Goal: Download file/media

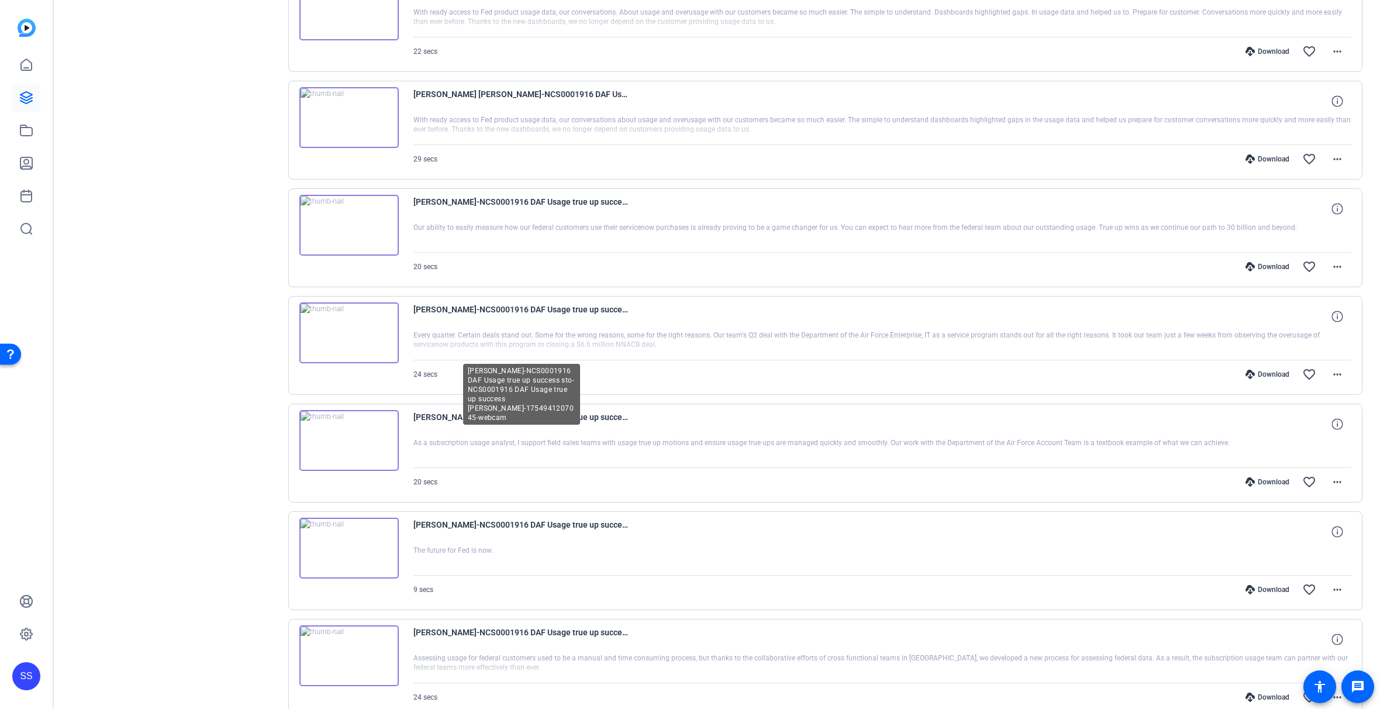
scroll to position [282, 0]
click at [1330, 379] on mat-icon "more_horiz" at bounding box center [1337, 377] width 14 height 14
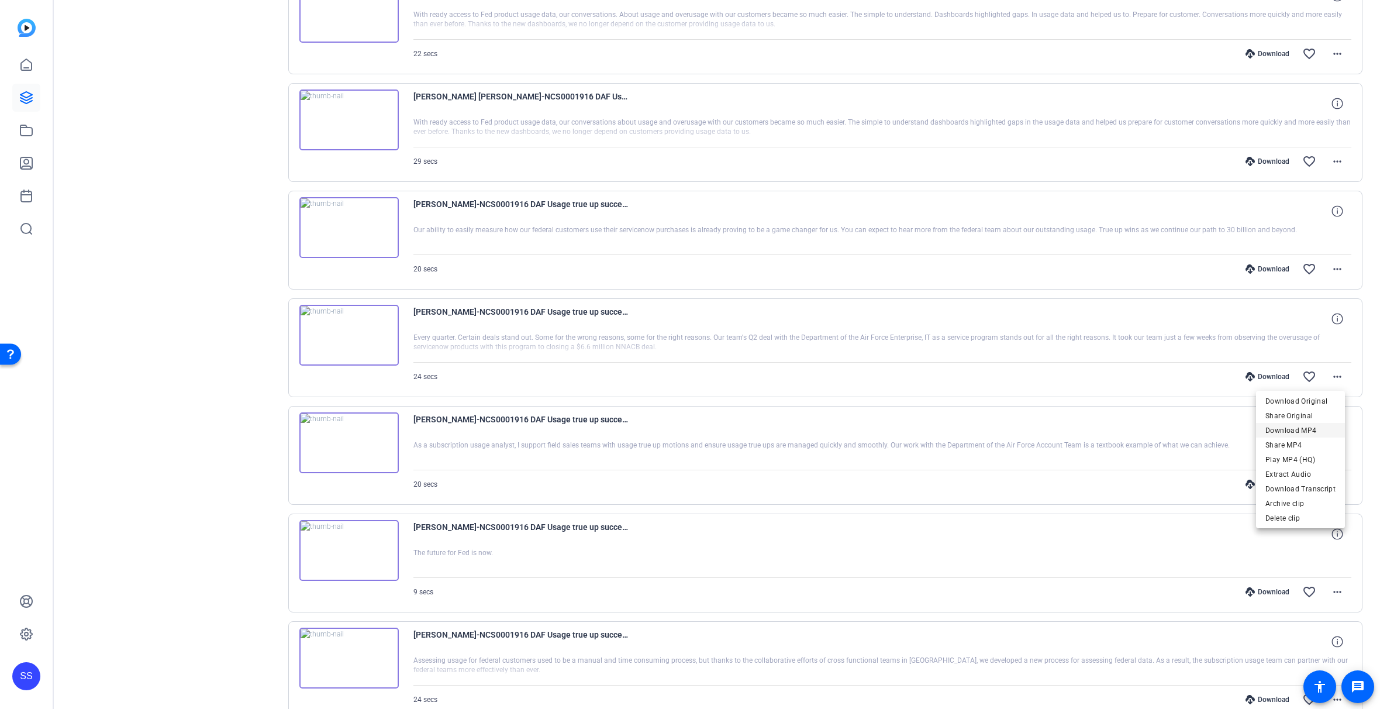
click at [1316, 430] on span "Download MP4" at bounding box center [1300, 430] width 70 height 14
click at [1330, 271] on mat-icon "more_horiz" at bounding box center [1337, 269] width 14 height 14
click at [1313, 325] on span "Download MP4" at bounding box center [1300, 323] width 70 height 14
click at [1331, 165] on mat-icon "more_horiz" at bounding box center [1337, 161] width 14 height 14
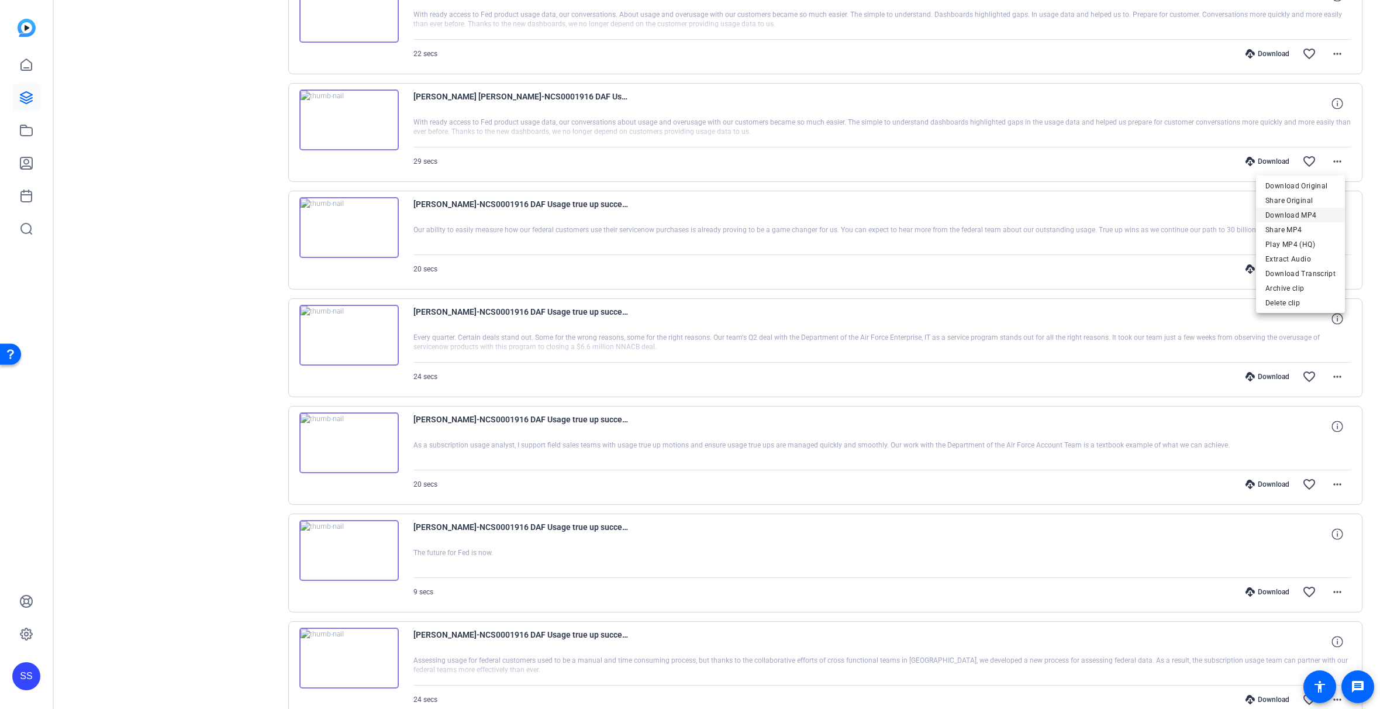
click at [1310, 214] on span "Download MP4" at bounding box center [1300, 215] width 70 height 14
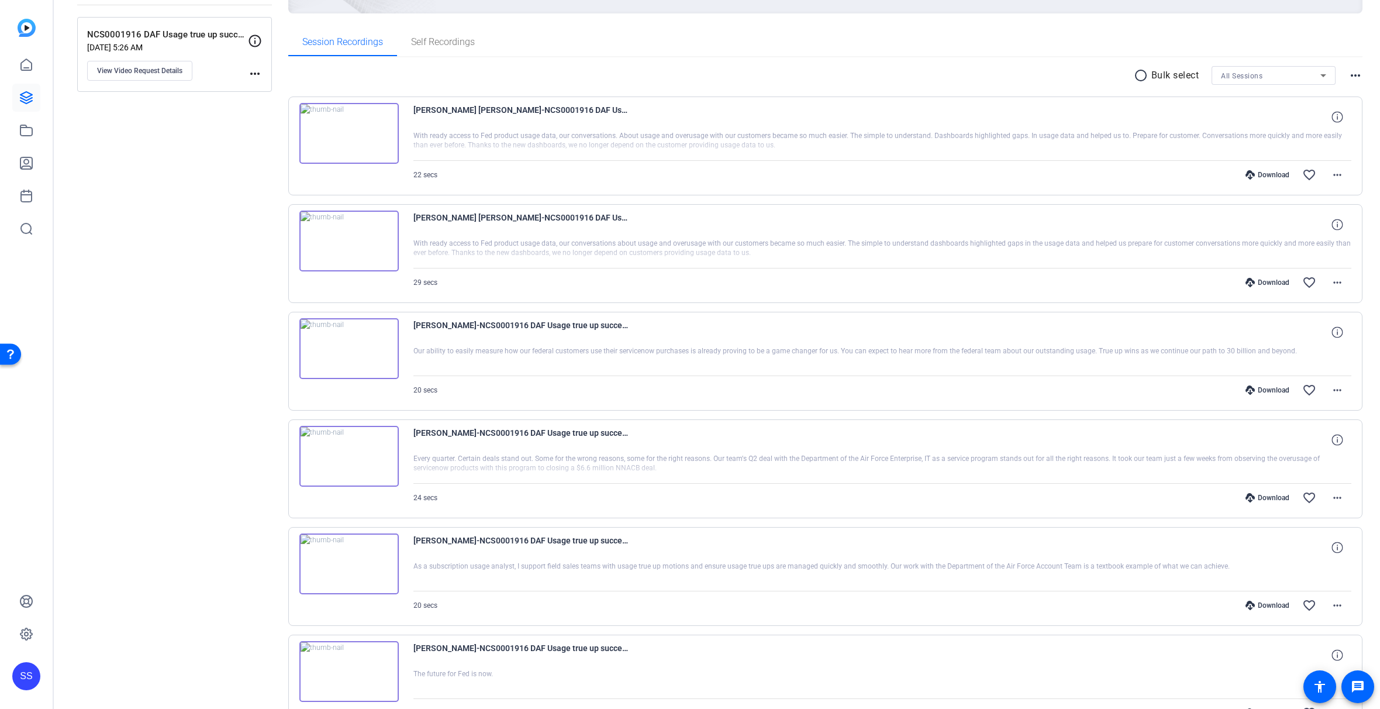
scroll to position [51, 0]
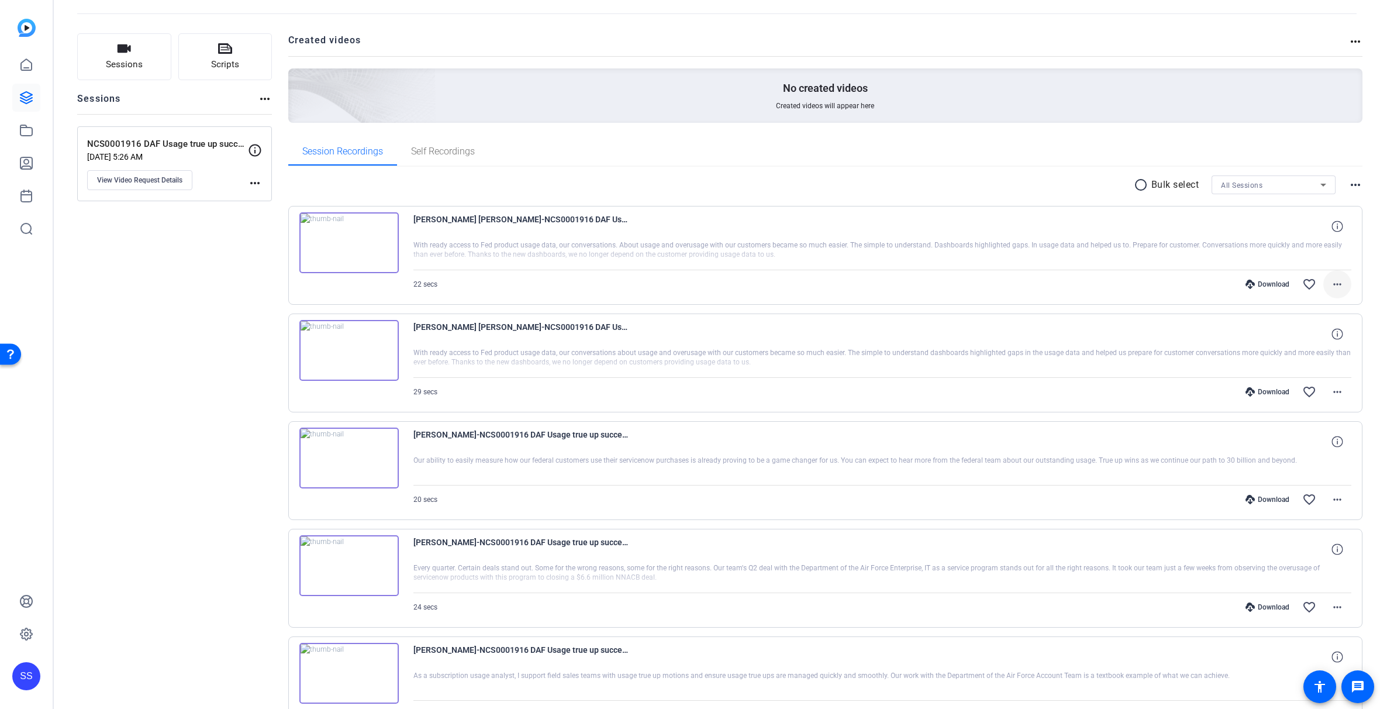
click at [1332, 285] on mat-icon "more_horiz" at bounding box center [1337, 284] width 14 height 14
click at [1316, 338] on span "Download MP4" at bounding box center [1300, 338] width 70 height 14
click at [27, 131] on icon at bounding box center [26, 130] width 14 height 14
click at [27, 96] on icon at bounding box center [26, 98] width 12 height 12
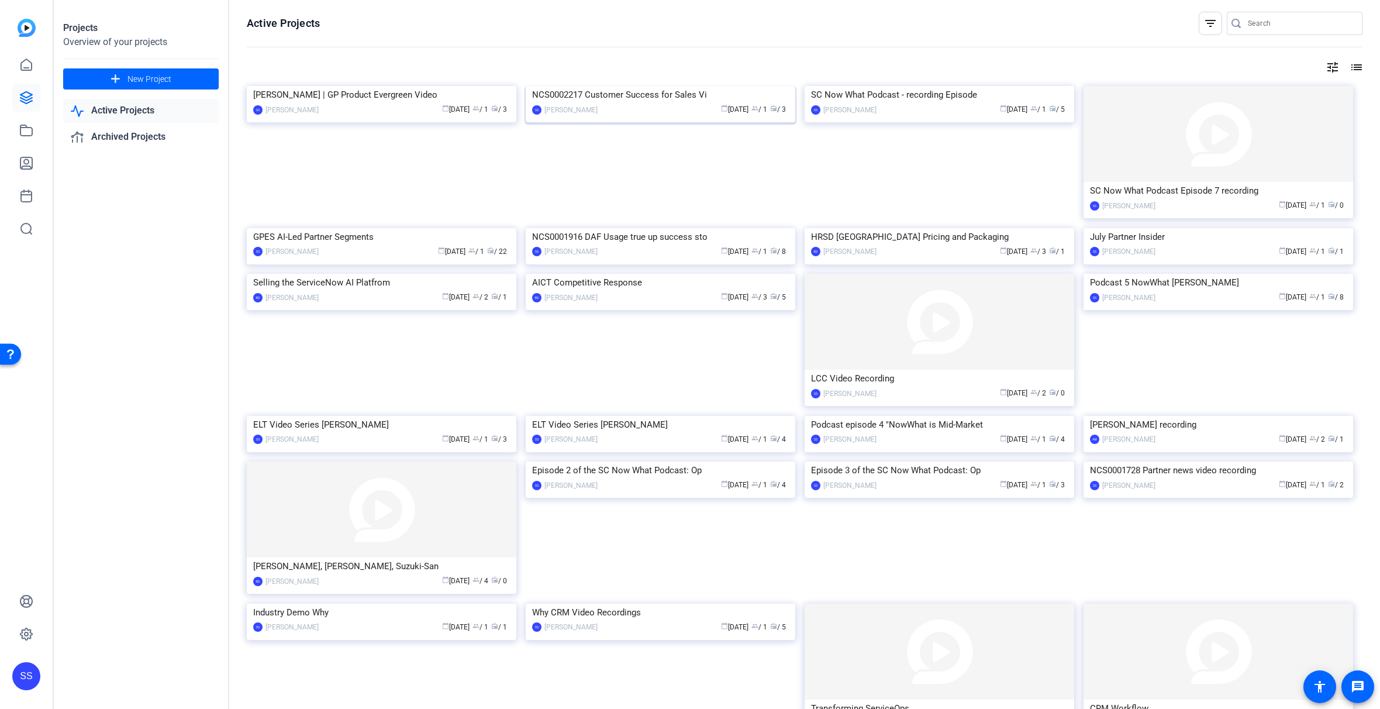
click at [658, 116] on div "calendar_today [DATE] group / 1 radio / 3" at bounding box center [695, 109] width 185 height 12
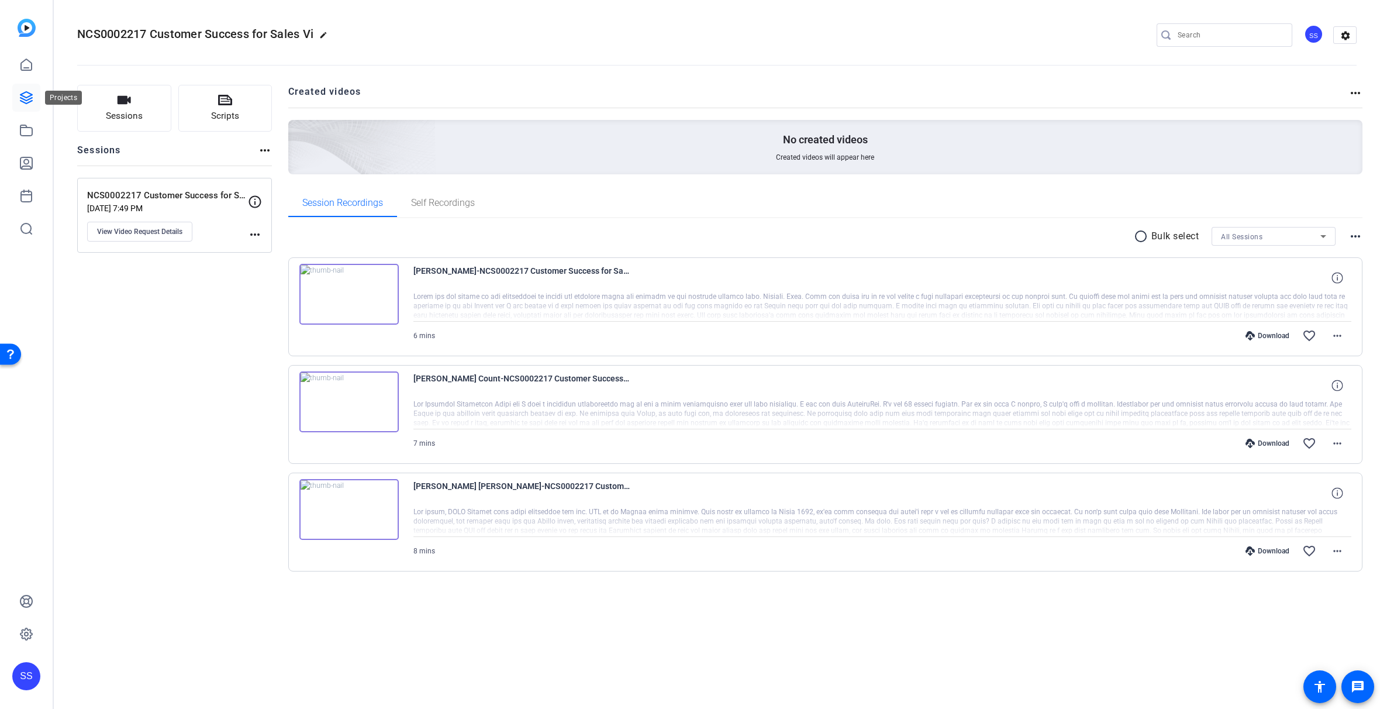
click at [27, 95] on icon at bounding box center [26, 98] width 14 height 14
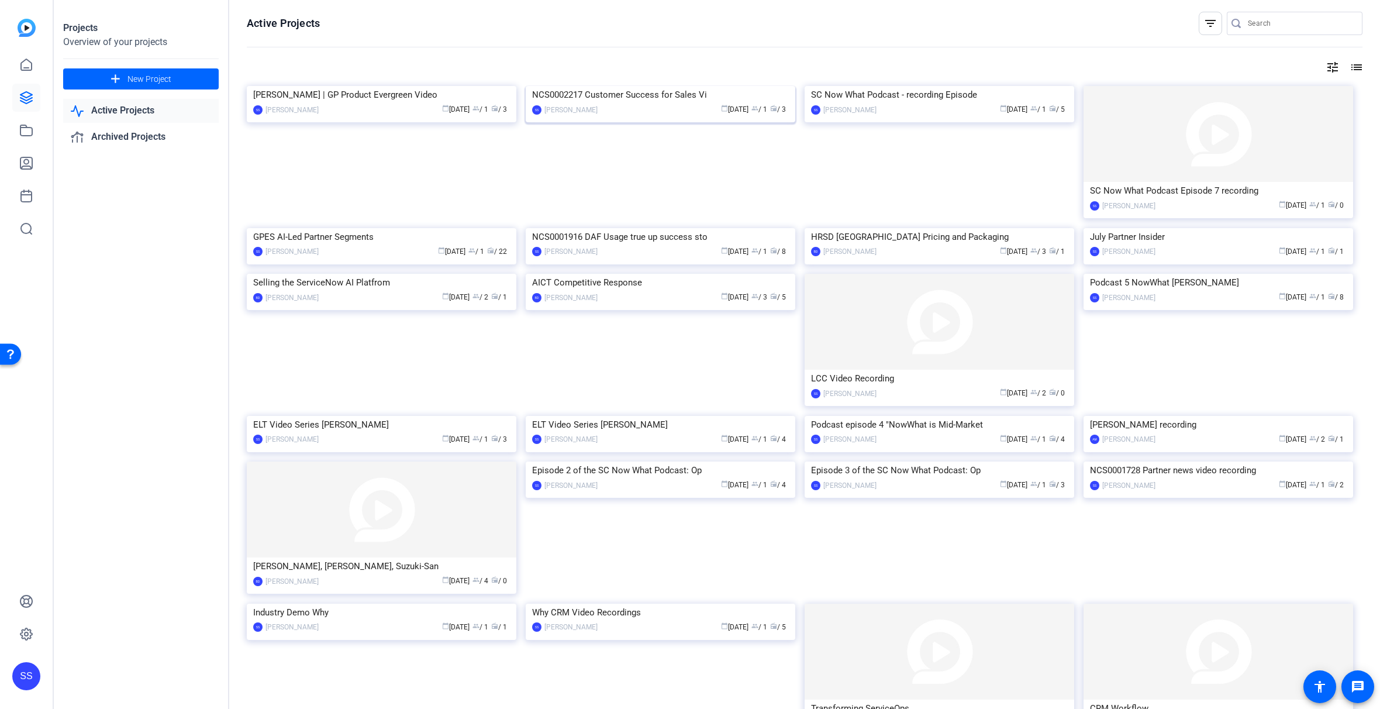
click at [624, 116] on div "calendar_today [DATE] group / 1 radio / 3" at bounding box center [695, 109] width 185 height 12
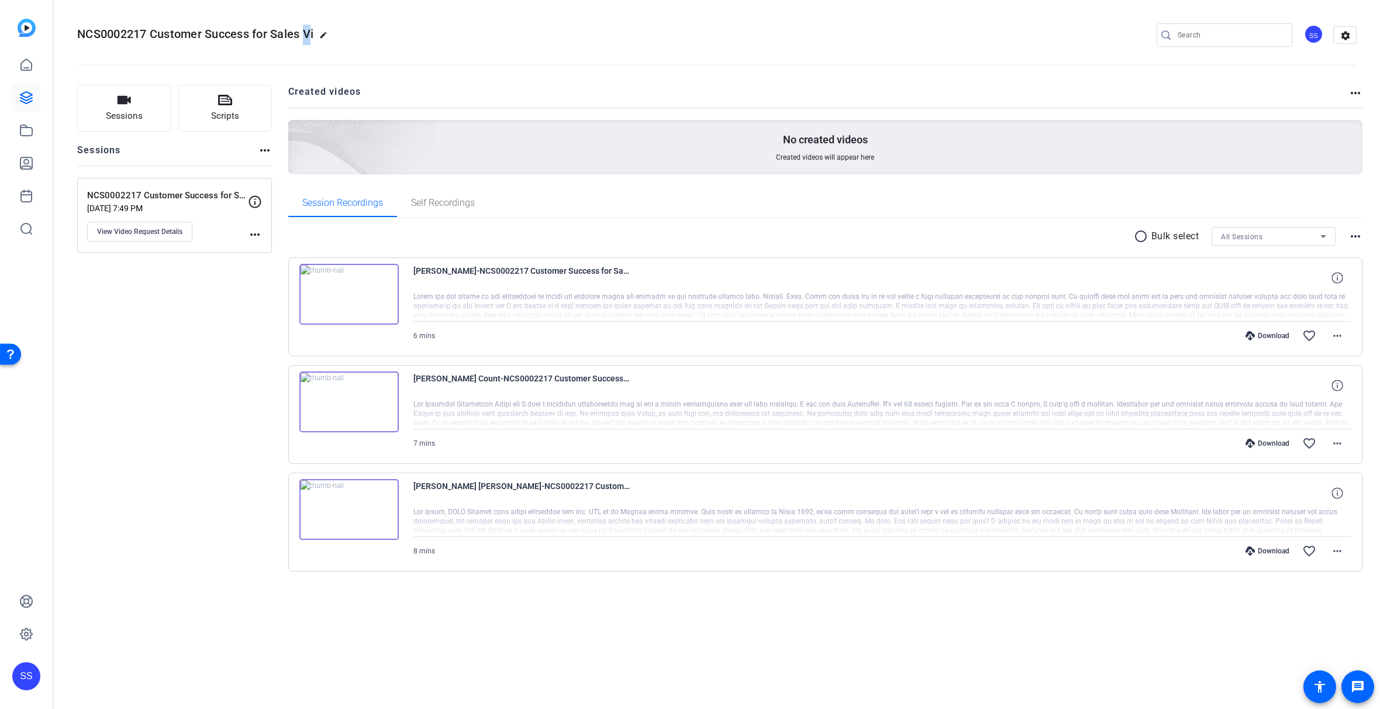
click at [313, 33] on span "NCS0002217 Customer Success for Sales Vi" at bounding box center [195, 34] width 236 height 14
click at [385, 34] on div "NCS0002217 Customer Success for Sales Vi edit SS settings" at bounding box center [716, 35] width 1279 height 18
click at [1333, 553] on mat-icon "more_horiz" at bounding box center [1337, 551] width 14 height 14
click at [1312, 605] on span "Download MP4" at bounding box center [1307, 605] width 70 height 14
click at [1335, 441] on mat-icon "more_horiz" at bounding box center [1337, 443] width 14 height 14
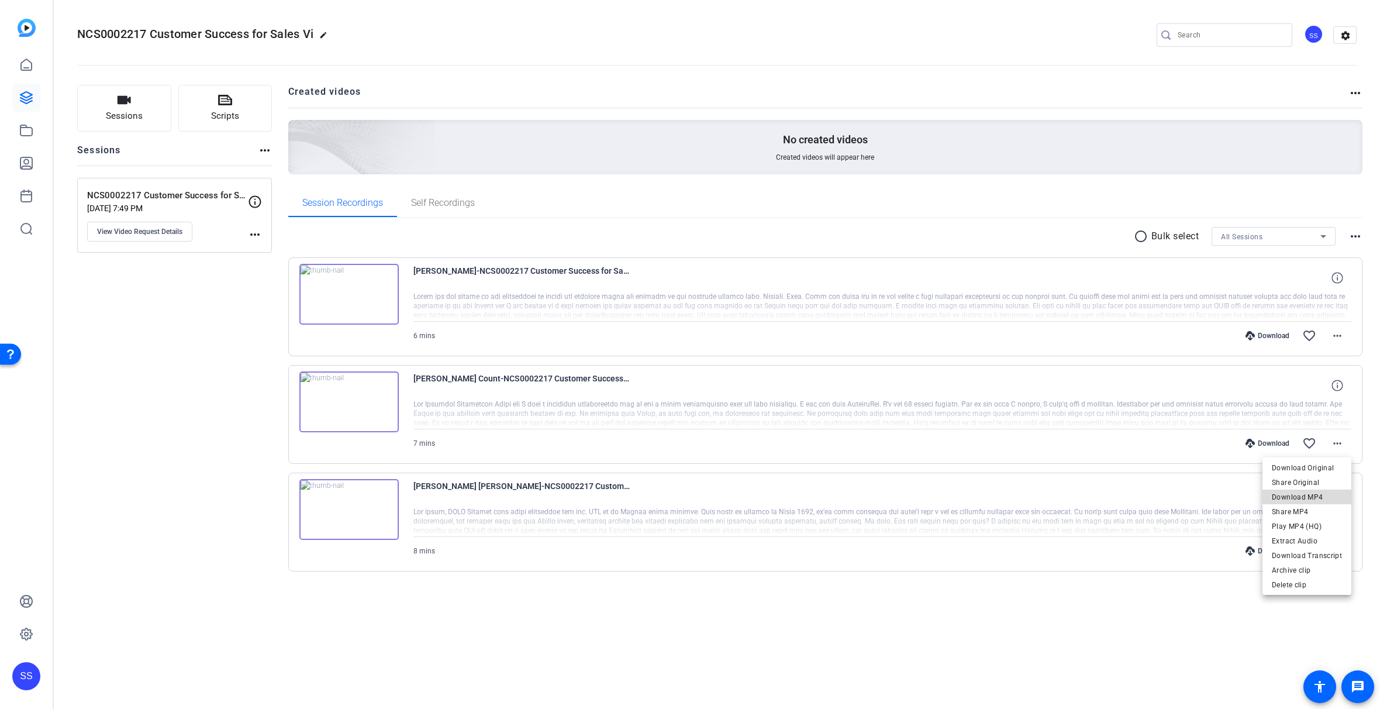
click at [1317, 500] on span "Download MP4" at bounding box center [1307, 497] width 70 height 14
click at [1333, 336] on mat-icon "more_horiz" at bounding box center [1337, 336] width 14 height 14
click at [1321, 385] on span "Download MP4" at bounding box center [1307, 389] width 70 height 14
